Goal: Task Accomplishment & Management: Manage account settings

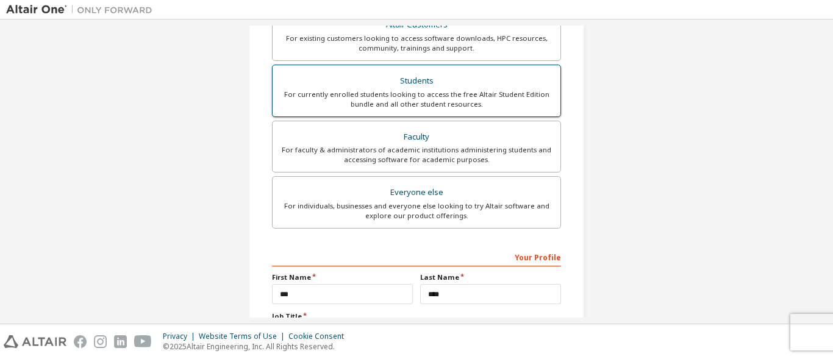
scroll to position [354, 0]
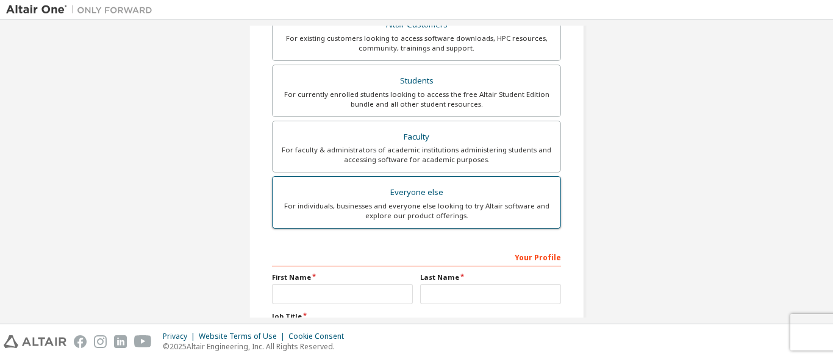
scroll to position [122, 0]
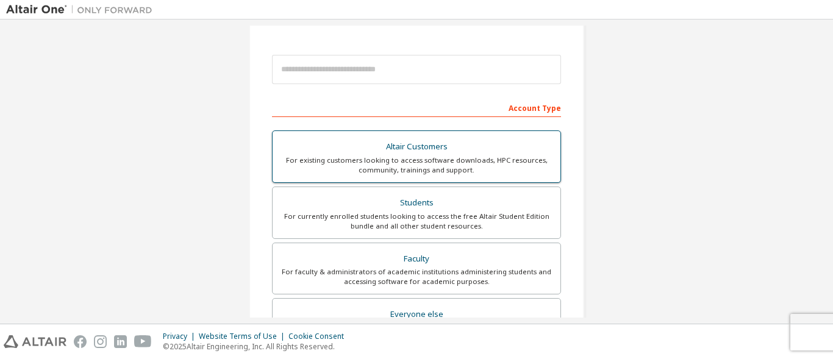
click at [420, 209] on div "Students" at bounding box center [416, 203] width 273 height 17
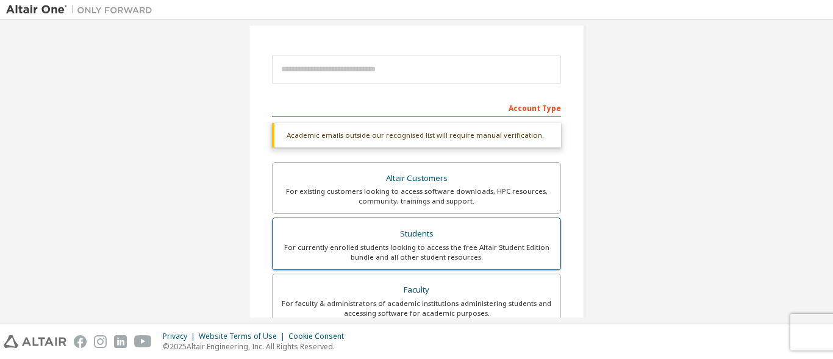
click at [393, 229] on div "Students" at bounding box center [416, 234] width 273 height 17
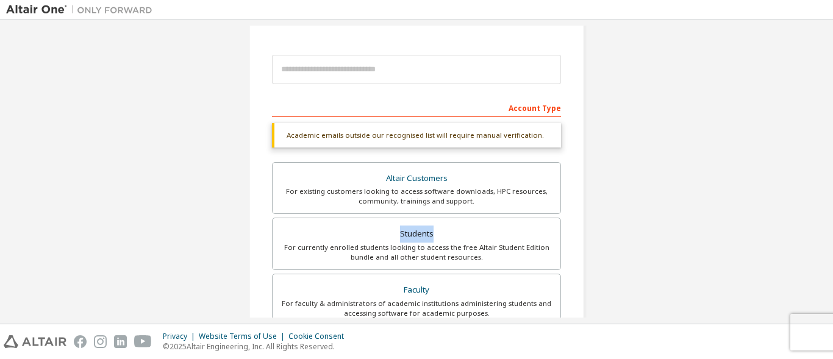
scroll to position [0, 0]
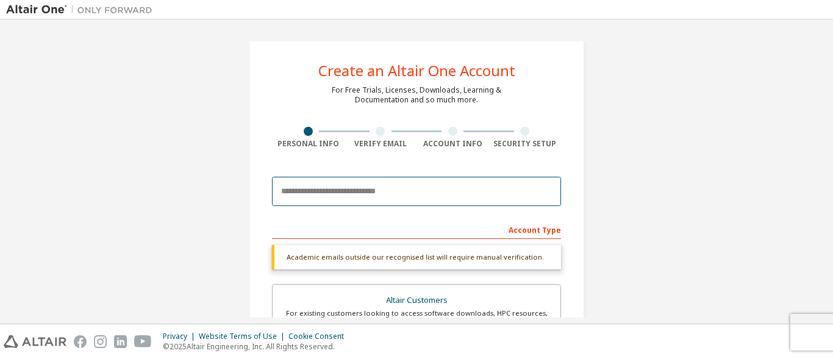
click at [348, 187] on input "email" at bounding box center [416, 191] width 289 height 29
click at [347, 197] on input "email" at bounding box center [416, 191] width 289 height 29
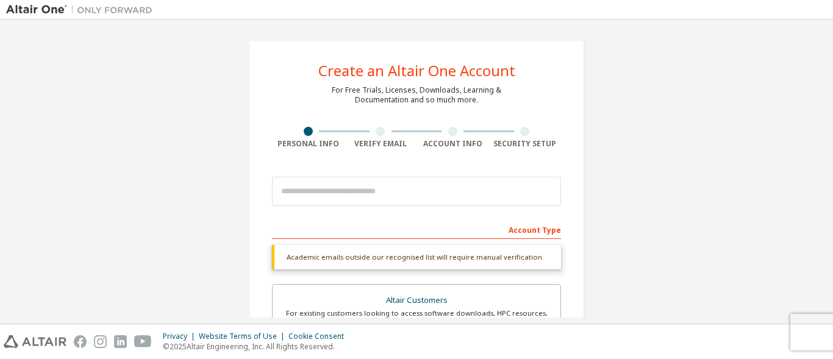
drag, startPoint x: 313, startPoint y: 7, endPoint x: 190, endPoint y: 87, distance: 146.5
click at [192, 88] on div "Create an Altair One Account For Free Trials, Licenses, Downloads, Learning & D…" at bounding box center [416, 364] width 821 height 677
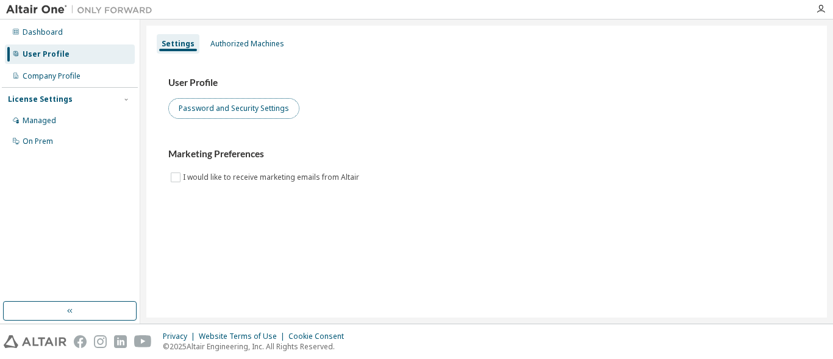
click at [254, 111] on button "Password and Security Settings" at bounding box center [233, 108] width 131 height 21
